Goal: Communication & Community: Answer question/provide support

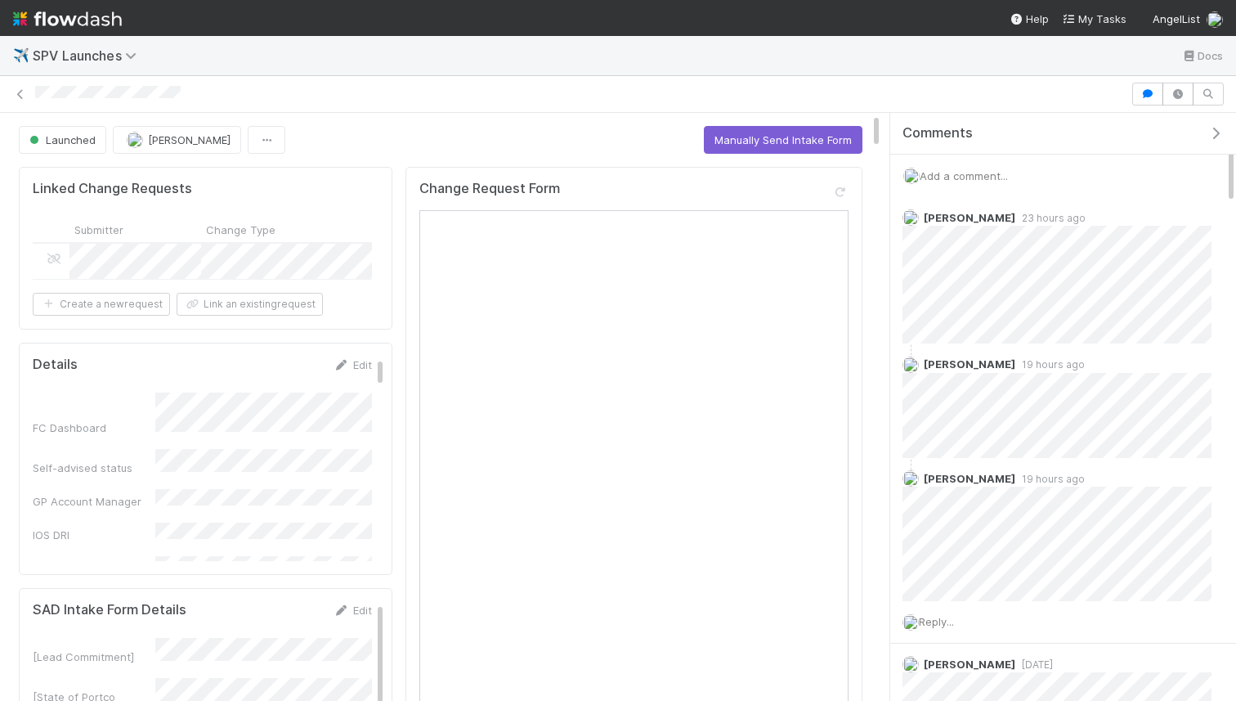
click at [975, 169] on span "Add a comment..." at bounding box center [964, 175] width 88 height 13
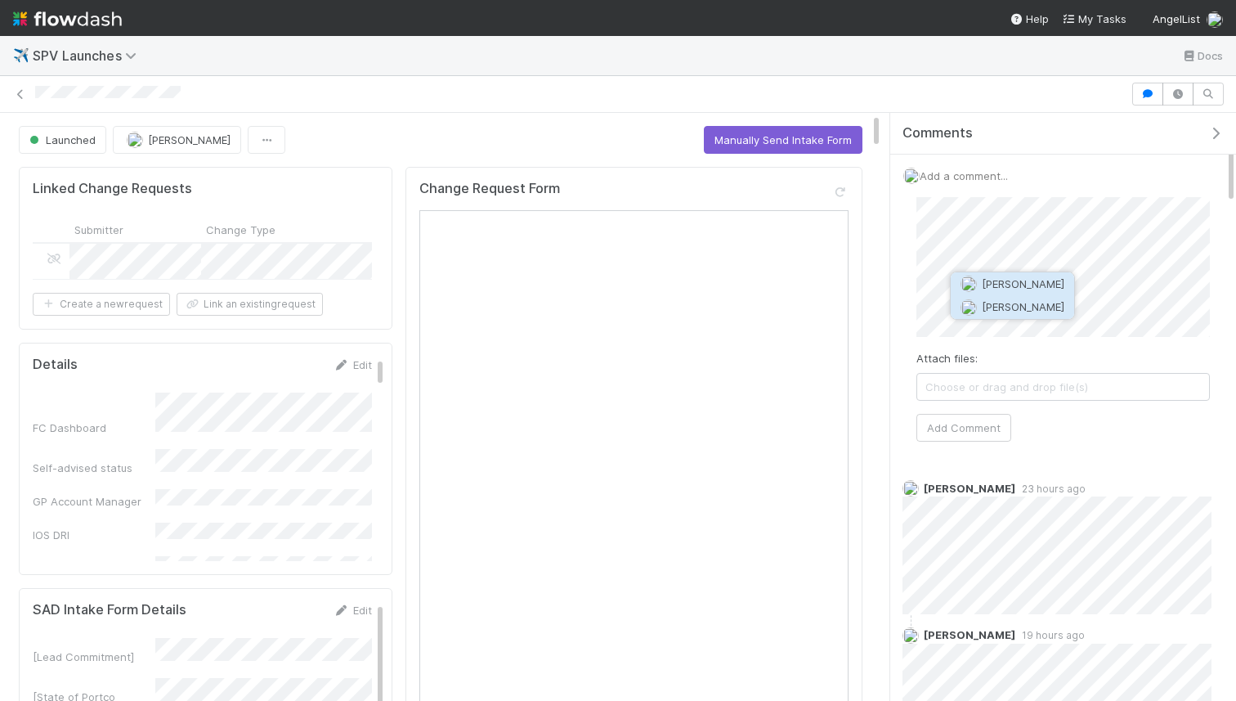
click at [984, 307] on span "[PERSON_NAME]" at bounding box center [1023, 306] width 83 height 13
click at [993, 423] on button "Add Comment" at bounding box center [963, 428] width 95 height 28
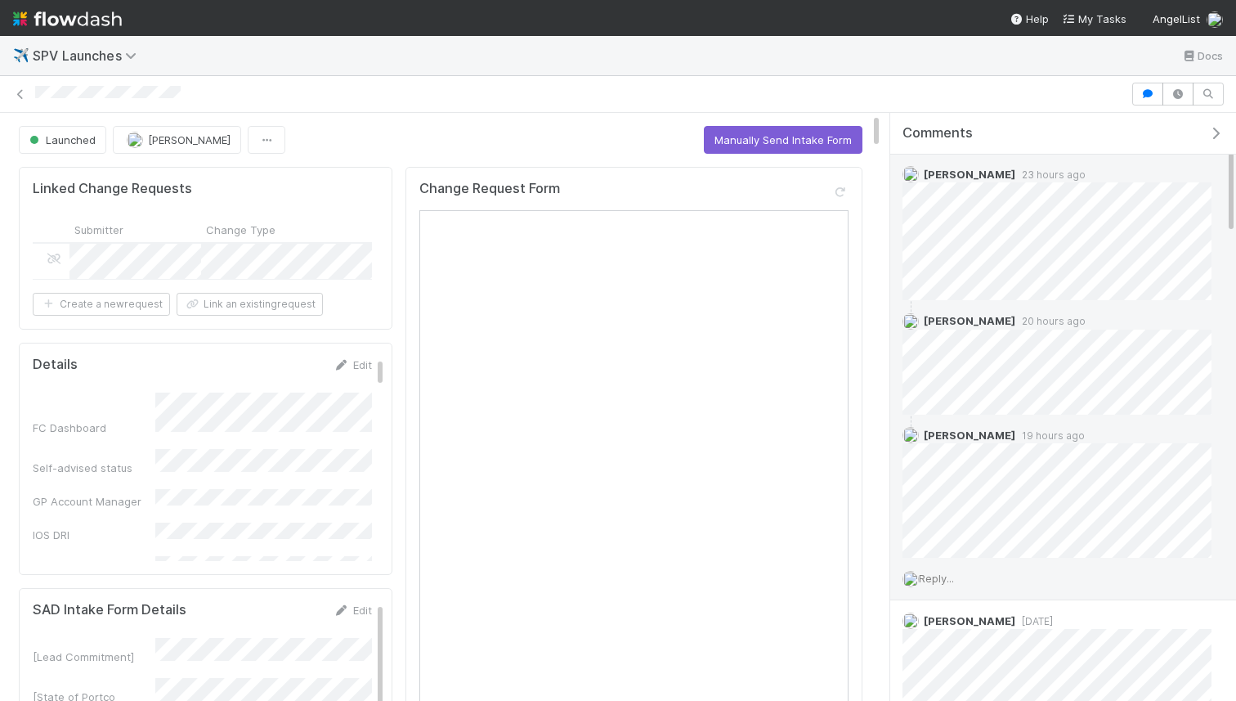
scroll to position [256, 0]
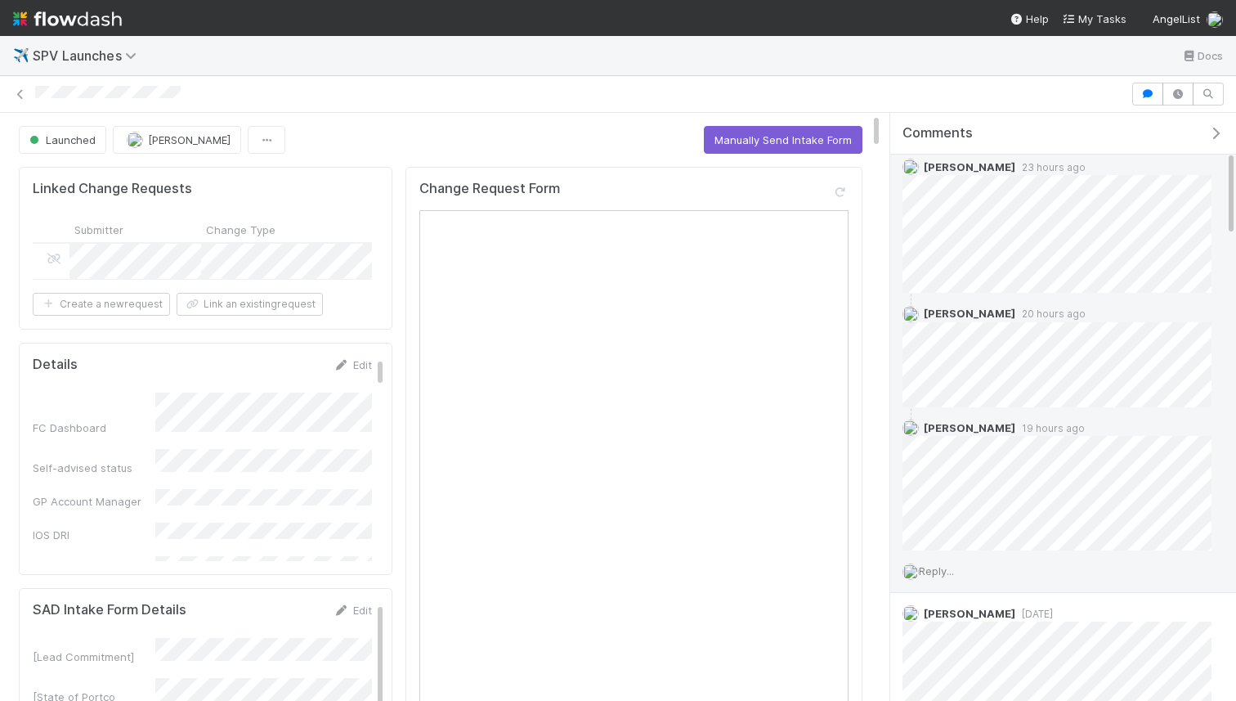
click at [949, 573] on span "Reply..." at bounding box center [936, 570] width 35 height 13
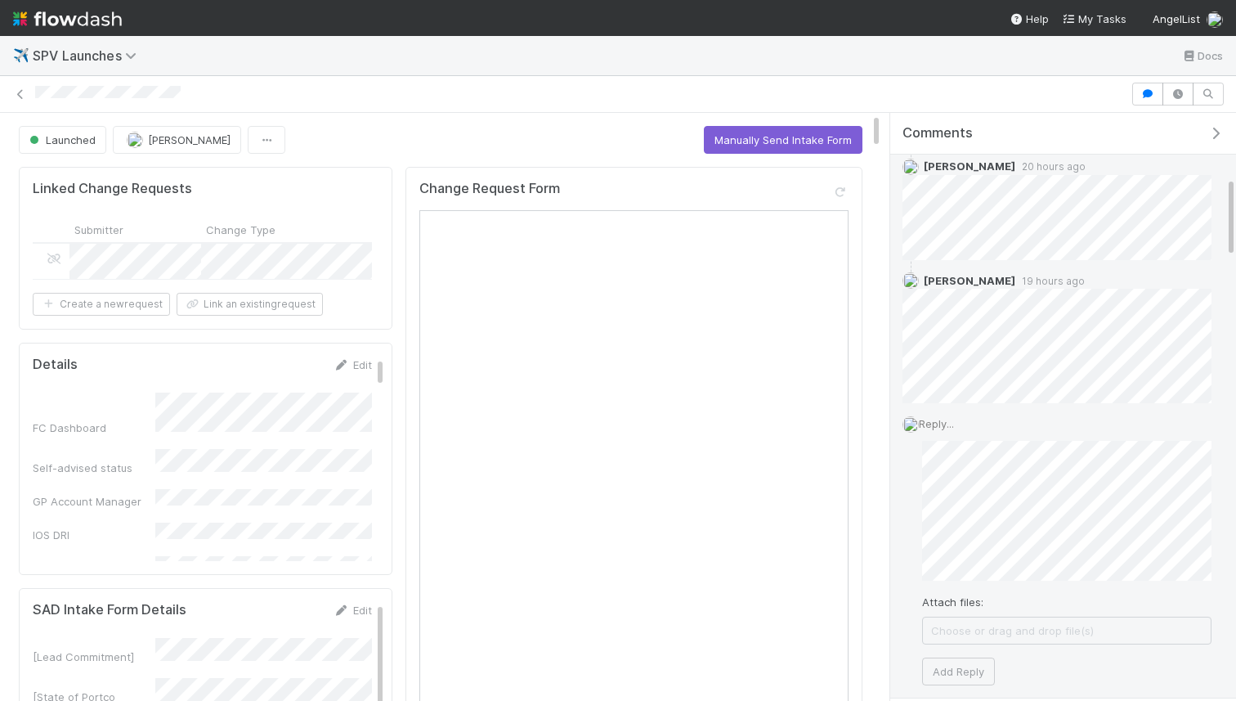
scroll to position [477, 0]
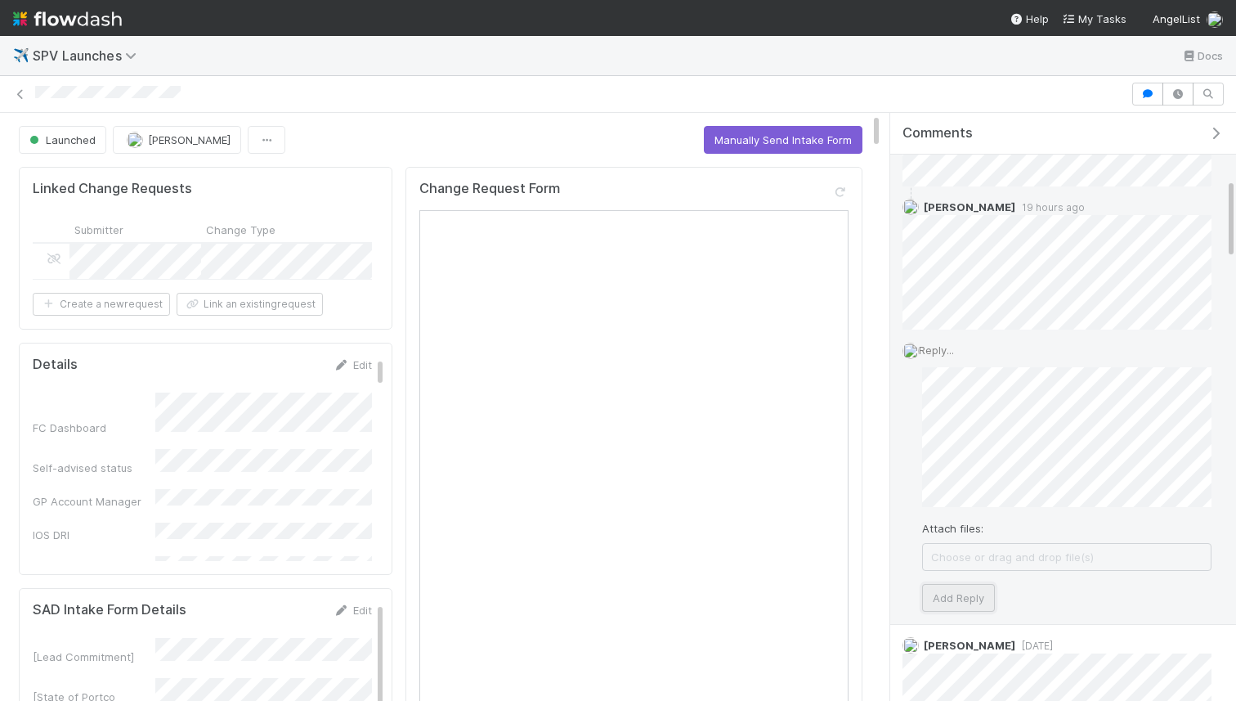
click at [955, 607] on button "Add Reply" at bounding box center [958, 598] width 73 height 28
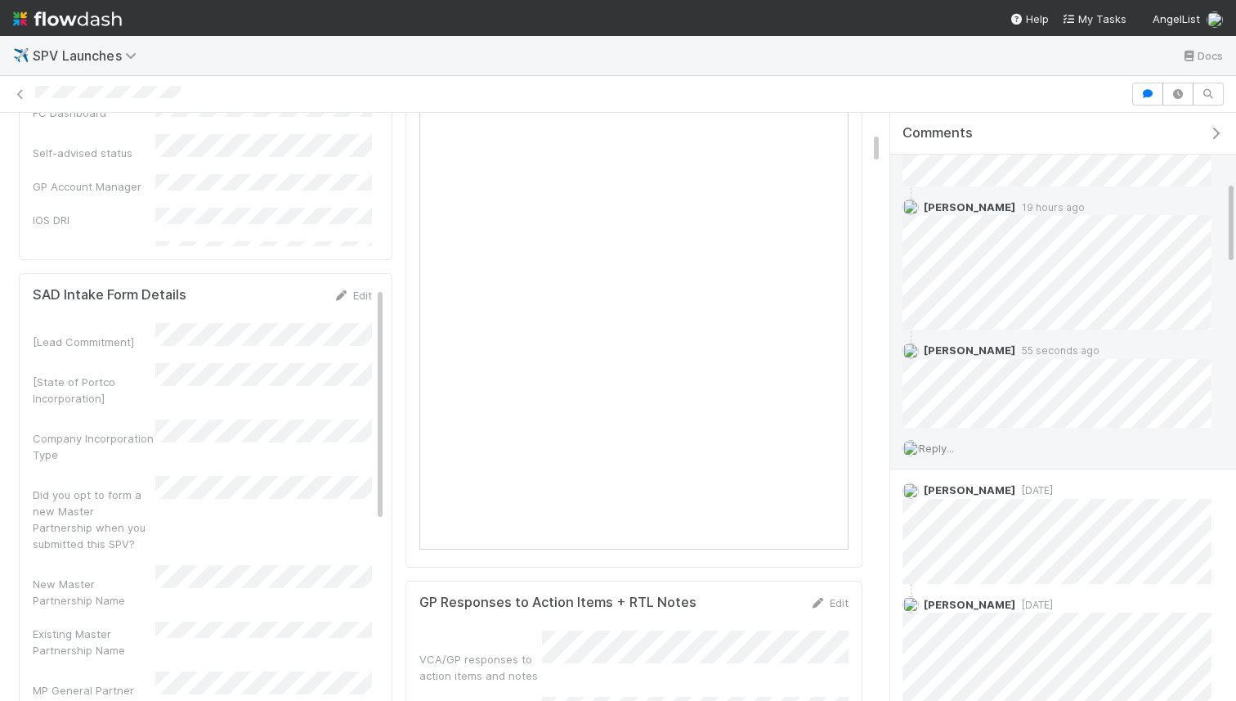
scroll to position [327, 0]
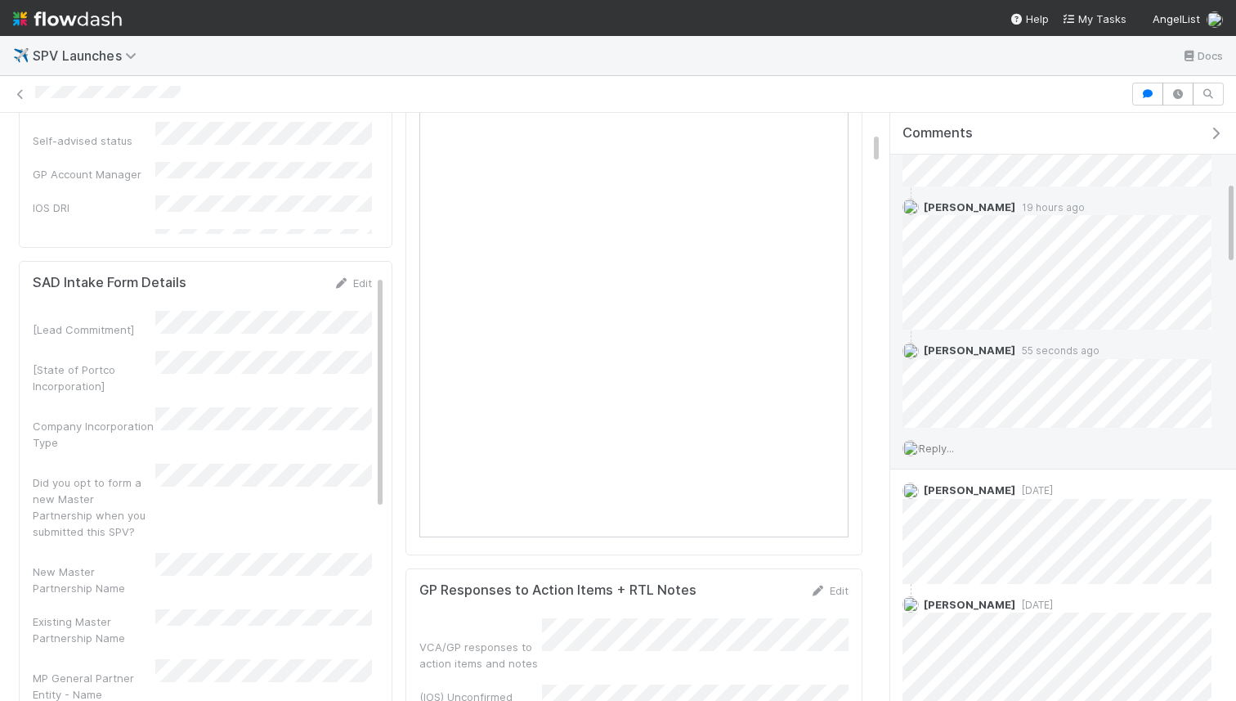
click at [597, 550] on div "Change Request Form" at bounding box center [634, 197] width 457 height 715
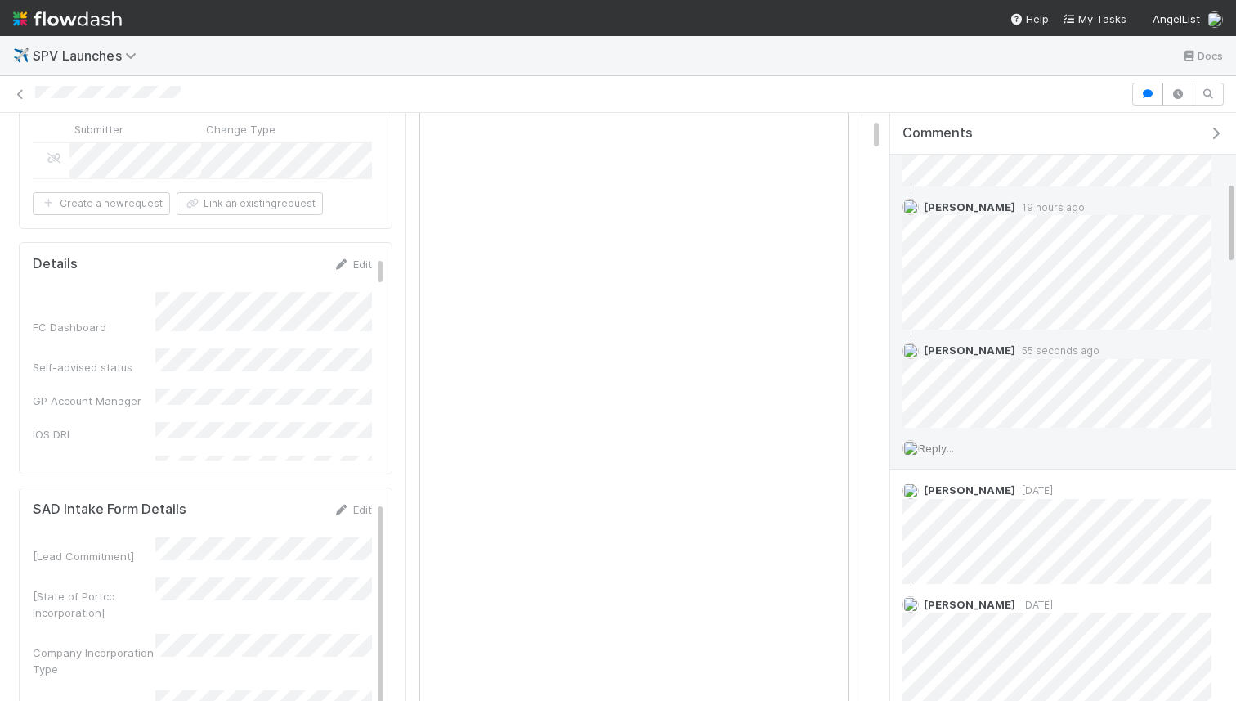
scroll to position [87, 0]
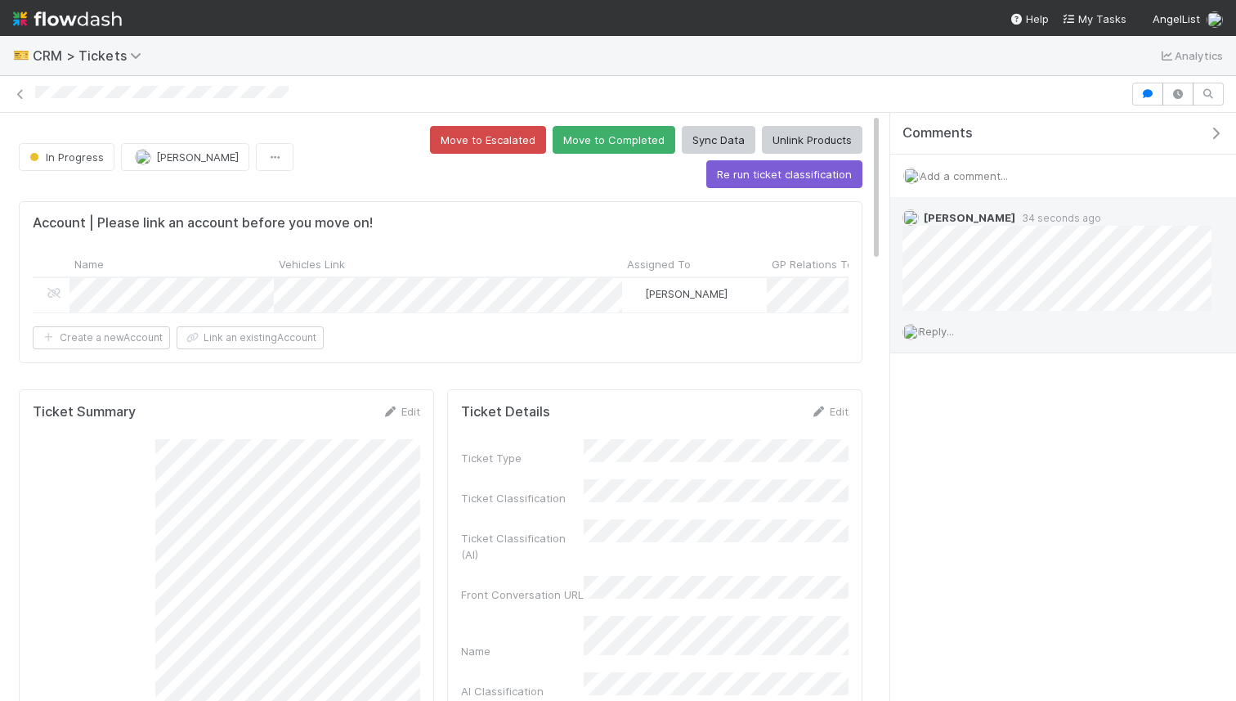
click at [925, 334] on span "Reply..." at bounding box center [936, 331] width 35 height 13
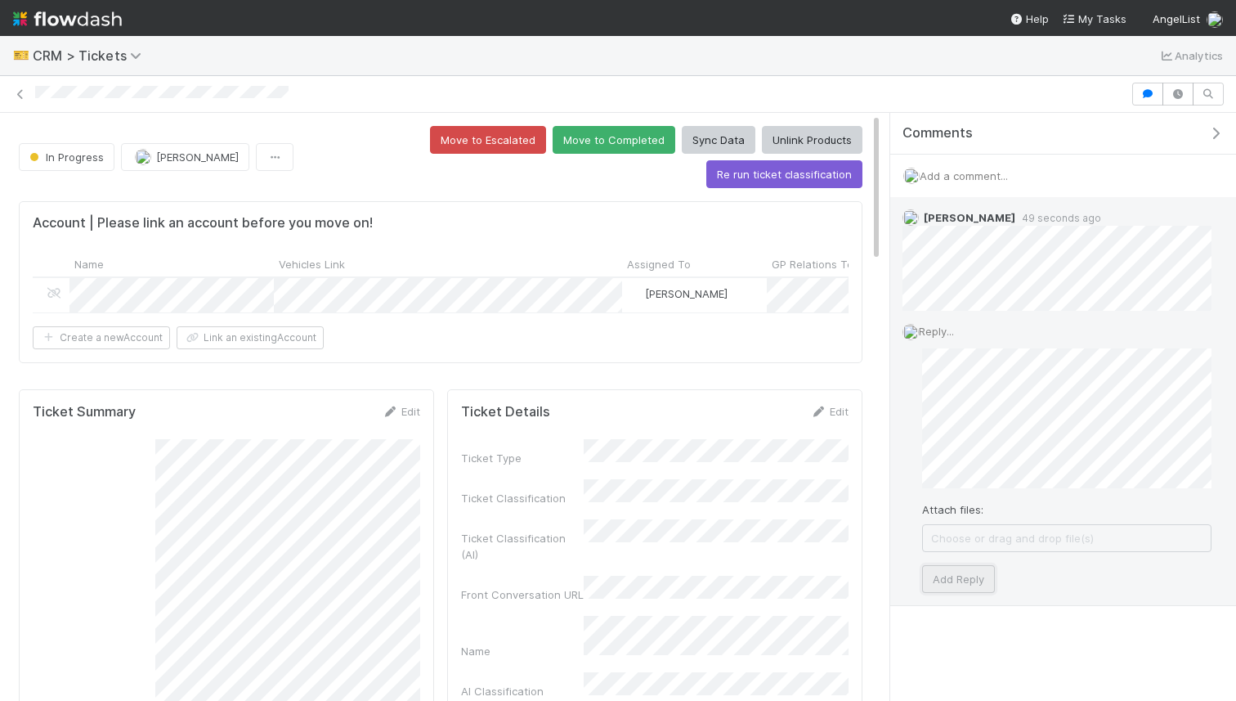
click at [967, 577] on button "Add Reply" at bounding box center [958, 579] width 73 height 28
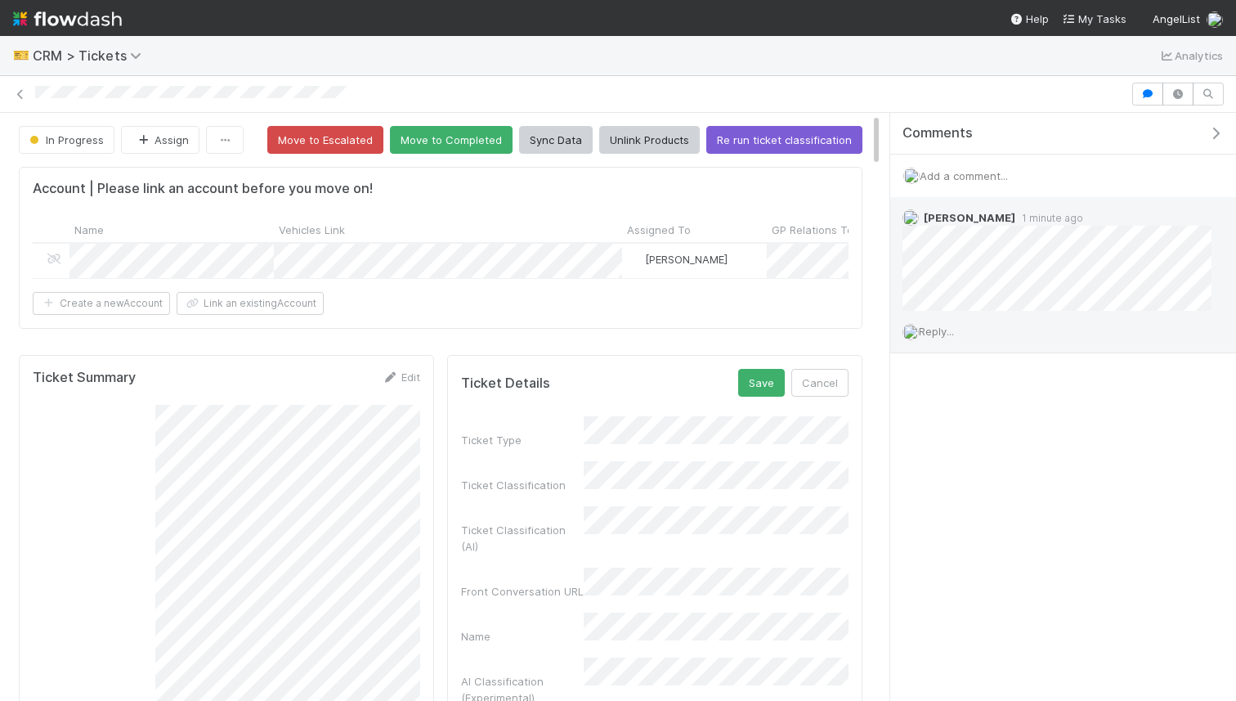
click at [936, 329] on span "Reply..." at bounding box center [936, 331] width 35 height 13
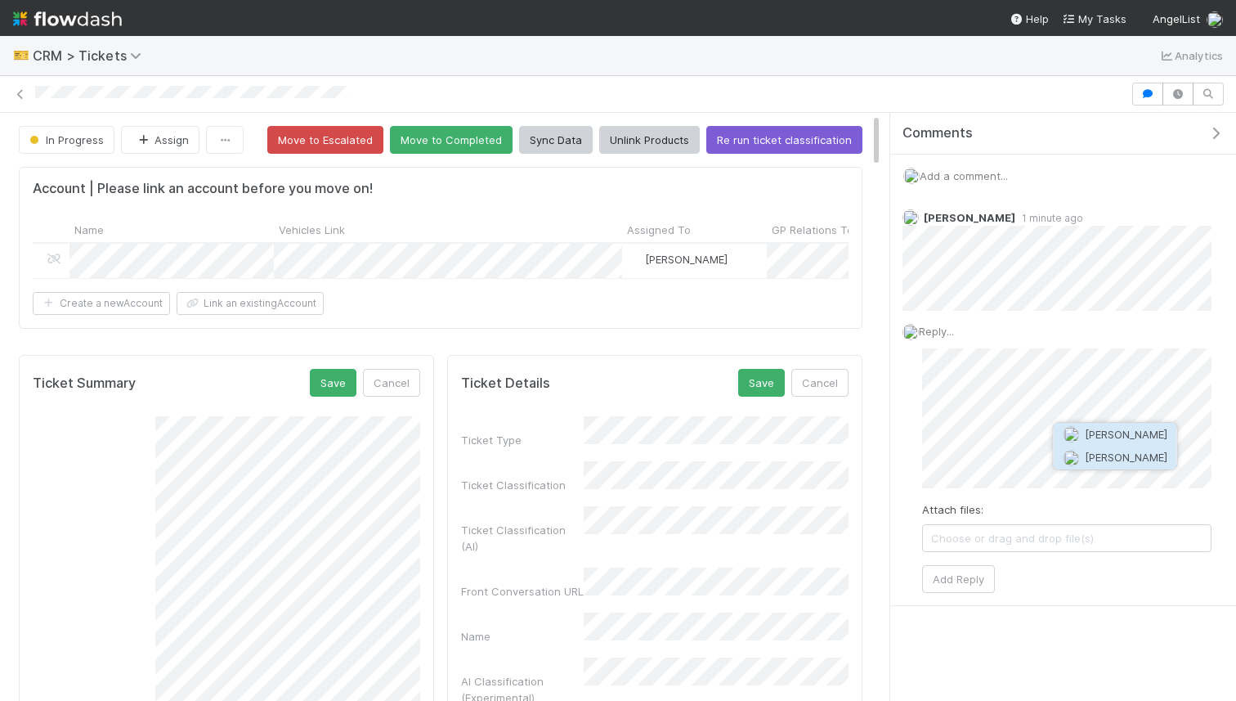
click at [1132, 458] on span "Haley Young" at bounding box center [1126, 456] width 83 height 13
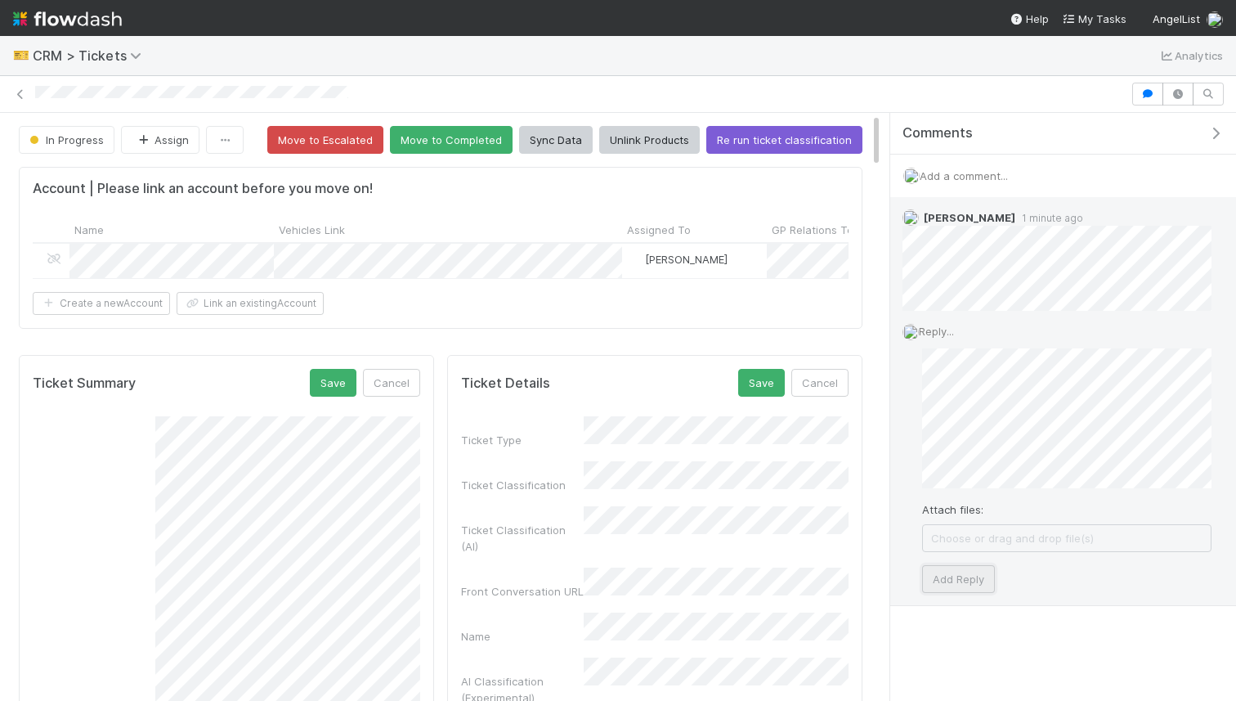
click at [958, 582] on button "Add Reply" at bounding box center [958, 579] width 73 height 28
